Goal: Find specific page/section: Find specific page/section

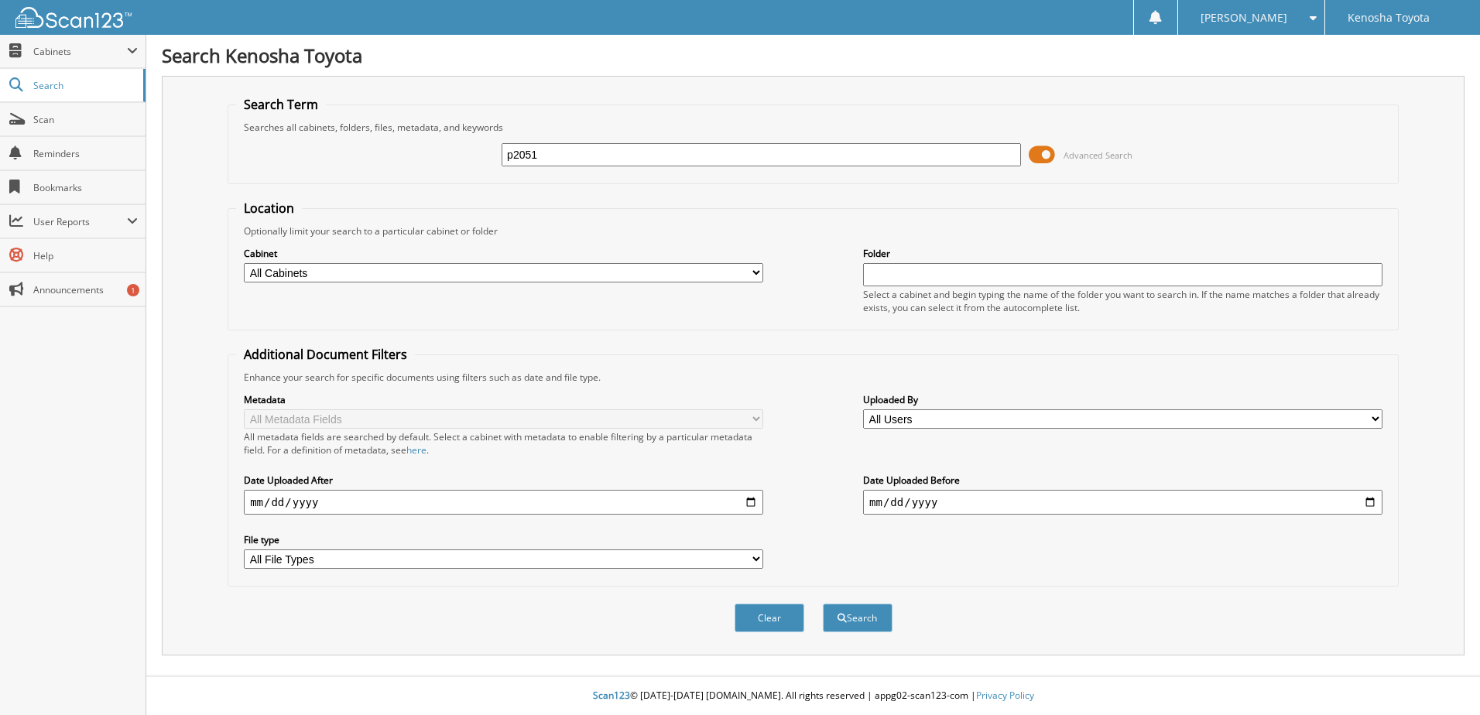
type input "p2051"
click at [1047, 150] on span at bounding box center [1042, 154] width 26 height 23
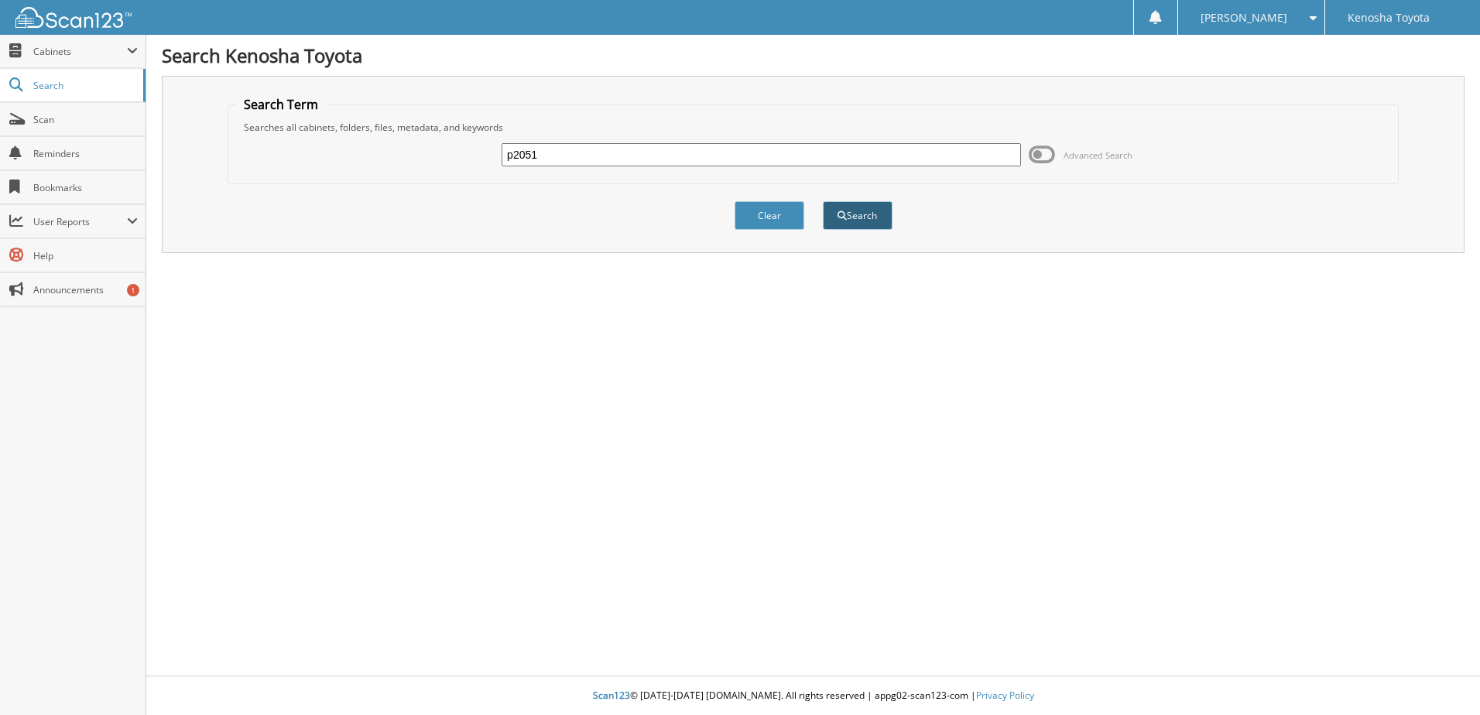
click at [857, 218] on button "Search" at bounding box center [858, 215] width 70 height 29
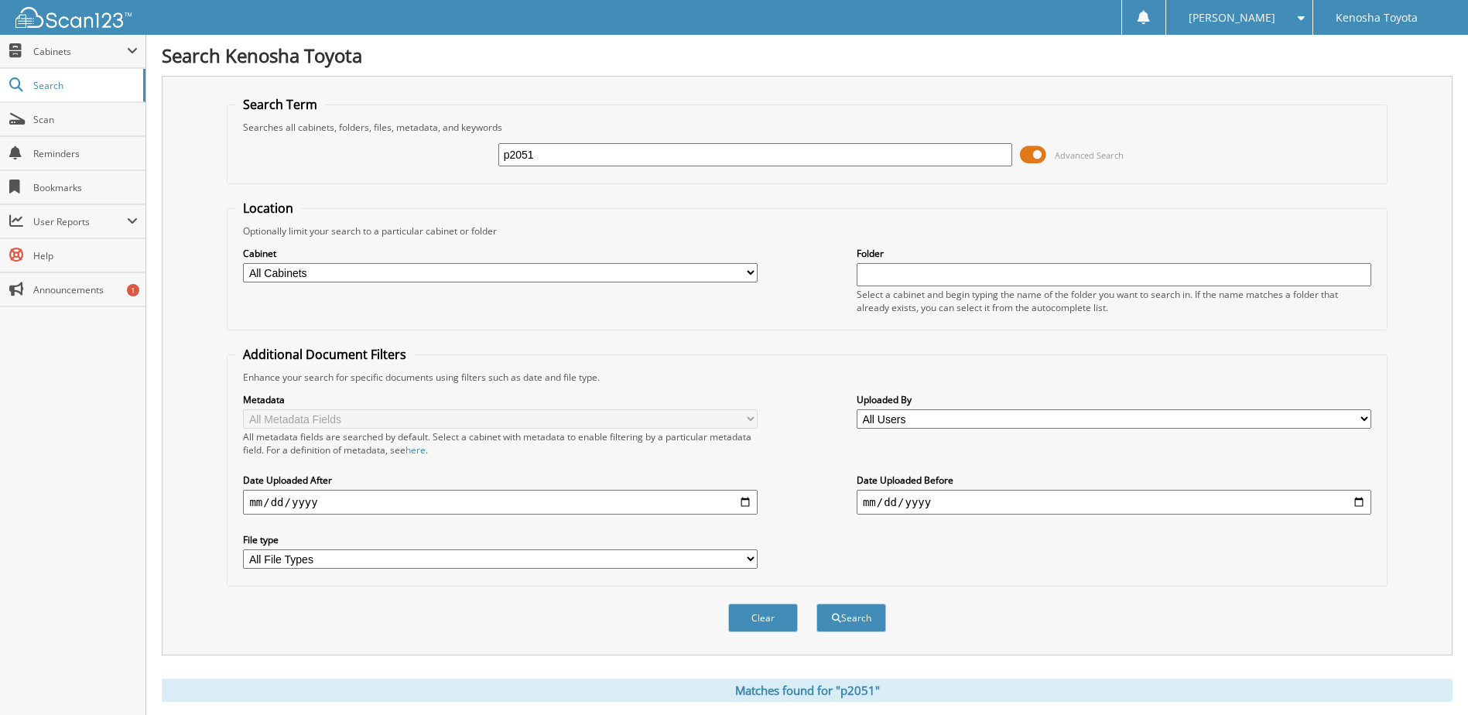
click at [1038, 149] on span at bounding box center [1033, 154] width 26 height 23
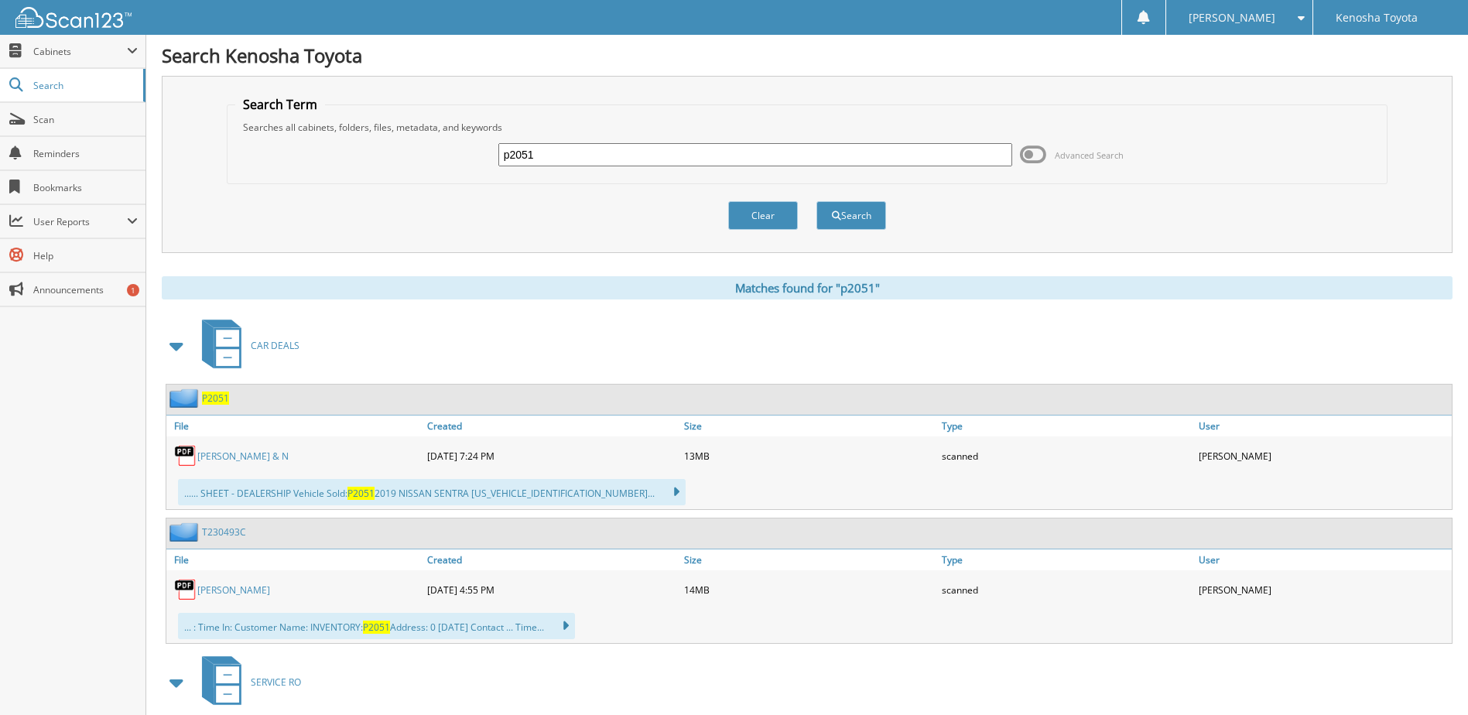
click at [236, 456] on link "[PERSON_NAME] & N" at bounding box center [242, 456] width 91 height 13
